Goal: Transaction & Acquisition: Purchase product/service

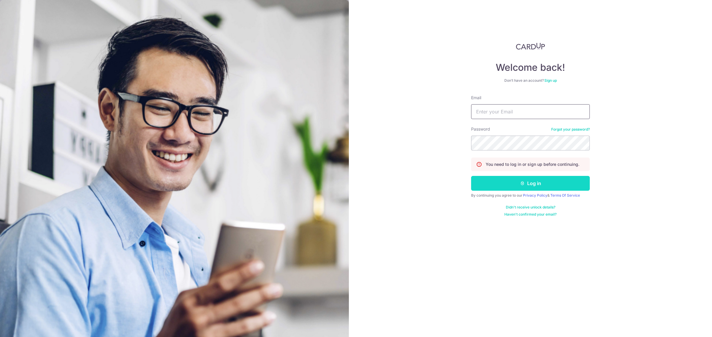
type input "[EMAIL_ADDRESS][DOMAIN_NAME]"
click at [535, 185] on button "Log in" at bounding box center [530, 183] width 119 height 15
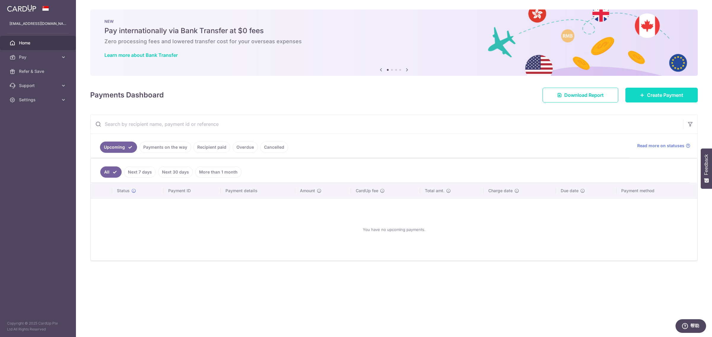
click at [647, 94] on span "Create Payment" at bounding box center [665, 95] width 36 height 7
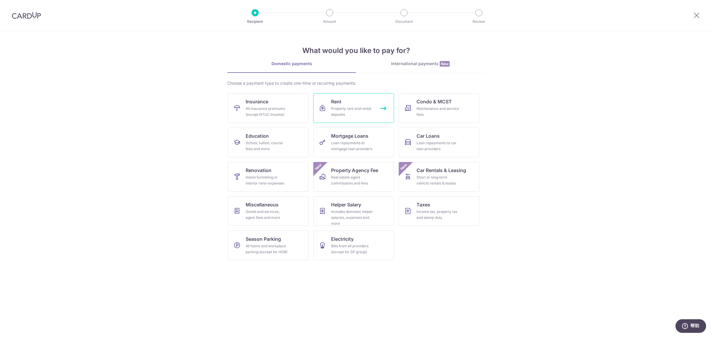
click at [356, 111] on div "Property rent and rental deposits" at bounding box center [352, 112] width 43 height 12
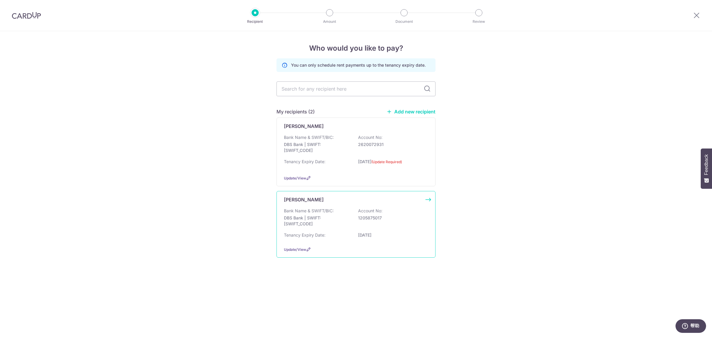
click at [323, 208] on div "WANG YANCHEN Bank Name & SWIFT/BIC: DBS Bank | SWIFT: DBSSSGSGXXX Account No: 1…" at bounding box center [355, 224] width 159 height 67
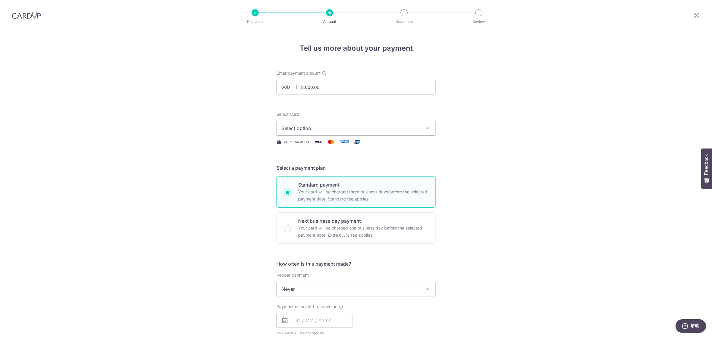
type input "8,000.00"
click at [308, 131] on span "Select option" at bounding box center [350, 128] width 138 height 7
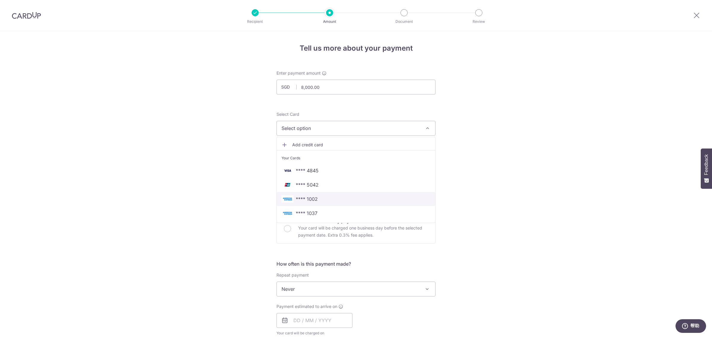
click at [321, 203] on link "**** 1002" at bounding box center [356, 199] width 158 height 14
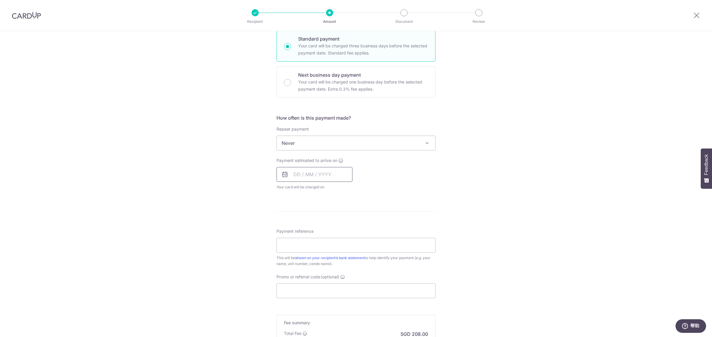
scroll to position [148, 0]
click at [306, 142] on span "Never" at bounding box center [356, 141] width 158 height 14
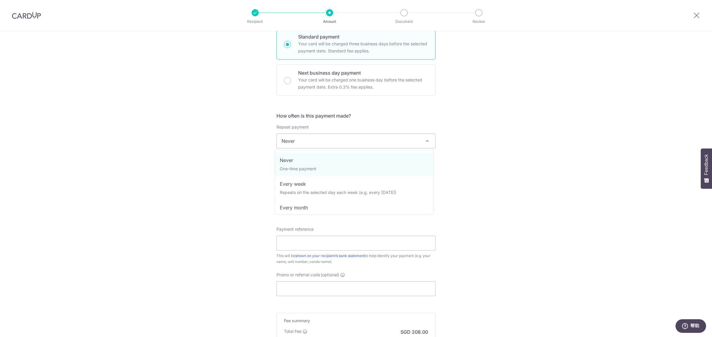
click at [255, 168] on div "Tell us more about your payment Enter payment amount SGD 8,000.00 8000.00 Selec…" at bounding box center [356, 151] width 712 height 536
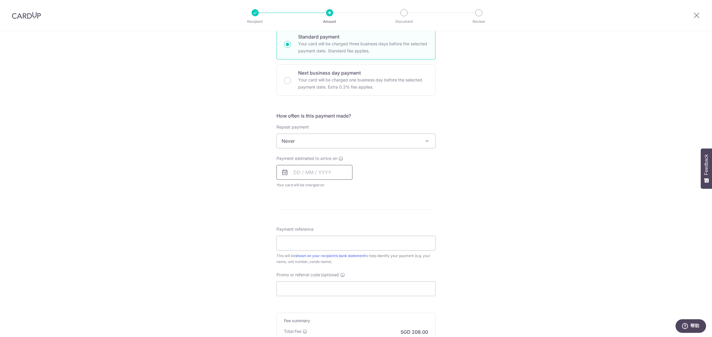
click at [300, 174] on input "text" at bounding box center [314, 172] width 76 height 15
click at [296, 240] on link "15" at bounding box center [300, 238] width 9 height 9
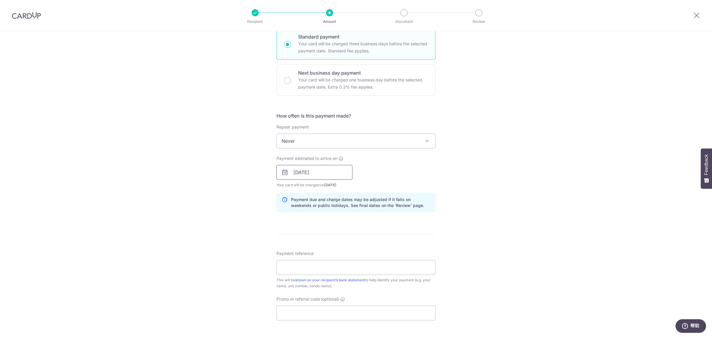
click at [320, 173] on input "15/09/2025" at bounding box center [314, 172] width 76 height 15
click at [308, 239] on link "16" at bounding box center [311, 238] width 9 height 9
click at [320, 171] on input "16/09/2025" at bounding box center [314, 172] width 76 height 15
click at [321, 236] on link "17" at bounding box center [323, 238] width 9 height 9
type input "[DATE]"
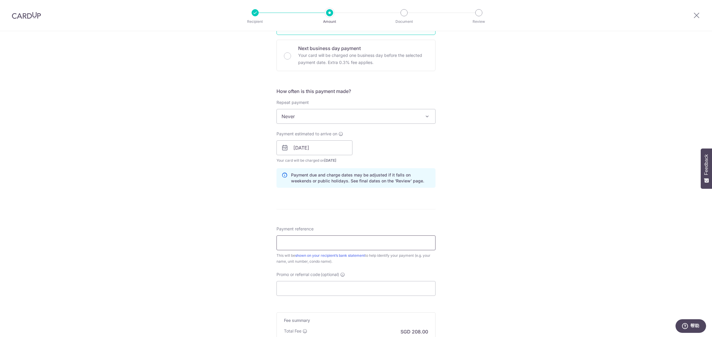
scroll to position [185, 0]
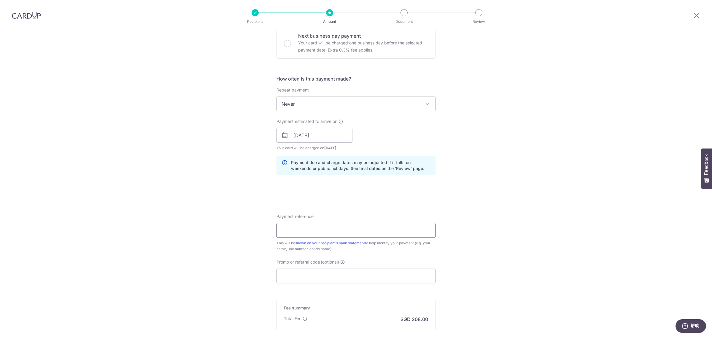
click at [292, 232] on input "Payment reference" at bounding box center [355, 230] width 159 height 15
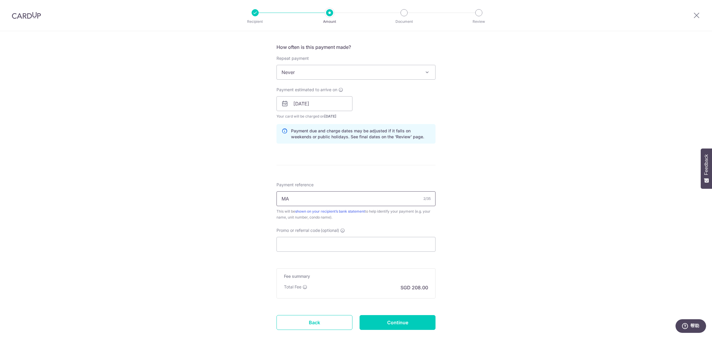
scroll to position [255, 0]
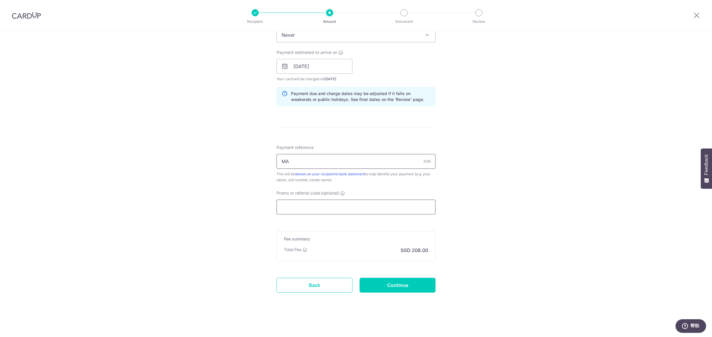
type input "MA"
click at [302, 207] on input "Promo or referral code (optional)" at bounding box center [355, 207] width 159 height 15
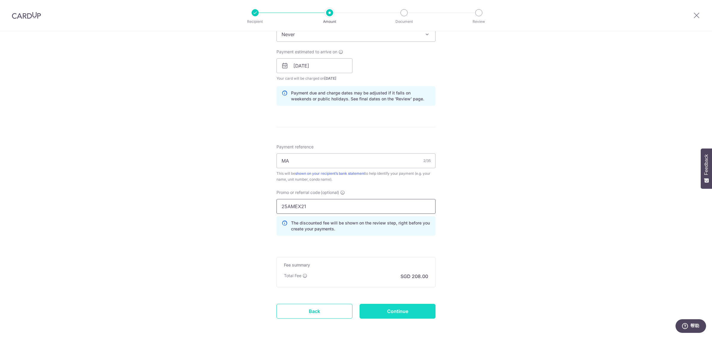
type input "25AMEX21"
click at [404, 318] on input "Continue" at bounding box center [397, 311] width 76 height 15
type input "Create Schedule"
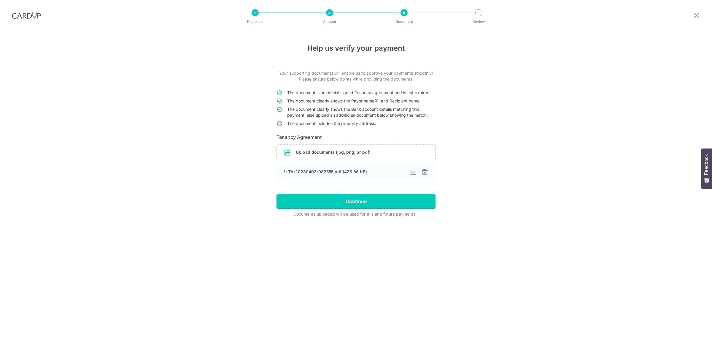
click at [363, 204] on input "Continue" at bounding box center [355, 201] width 159 height 15
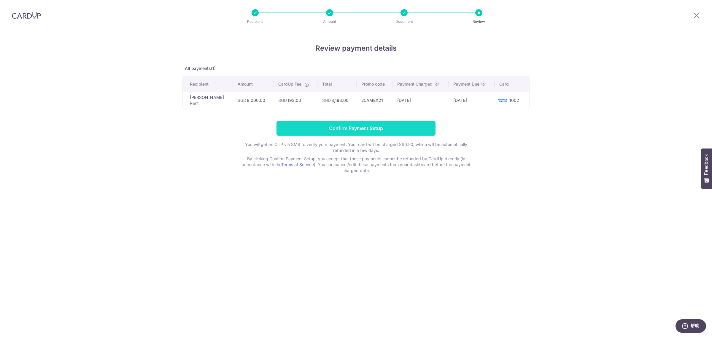
click at [362, 127] on input "Confirm Payment Setup" at bounding box center [355, 128] width 159 height 15
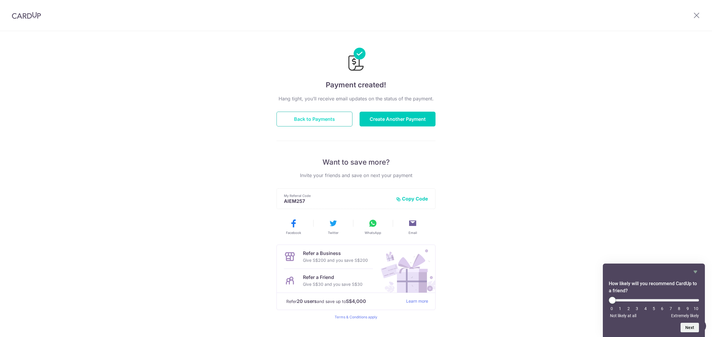
click at [314, 122] on button "Back to Payments" at bounding box center [314, 119] width 76 height 15
